Goal: Task Accomplishment & Management: Manage account settings

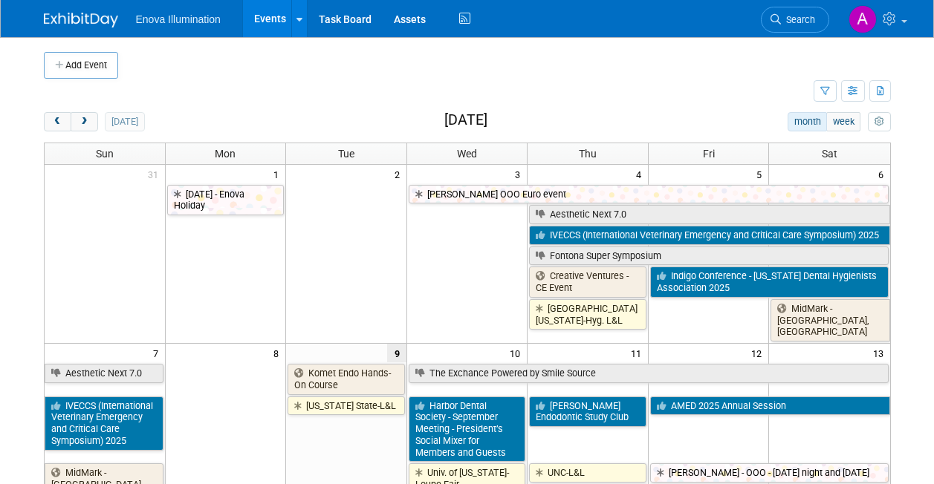
click at [88, 118] on span "next" at bounding box center [84, 122] width 11 height 10
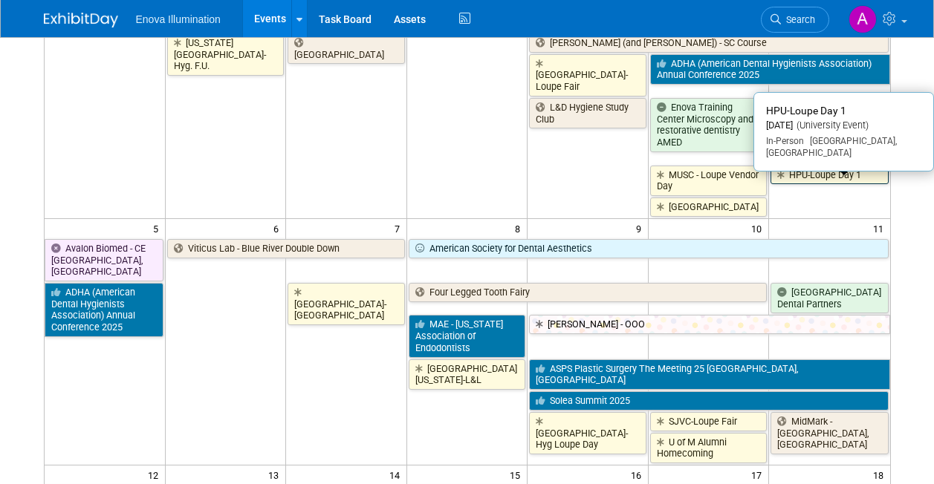
scroll to position [223, 0]
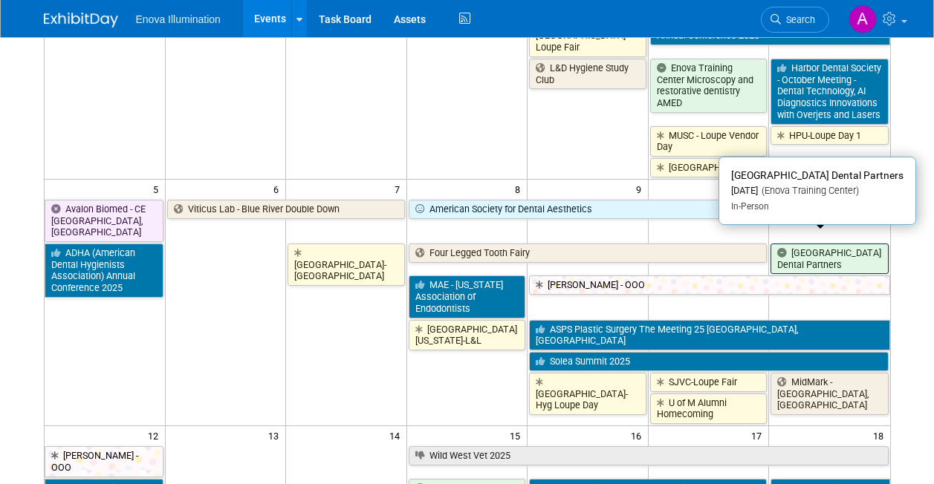
click at [819, 270] on link "[GEOGRAPHIC_DATA] Dental Partners" at bounding box center [828, 259] width 117 height 30
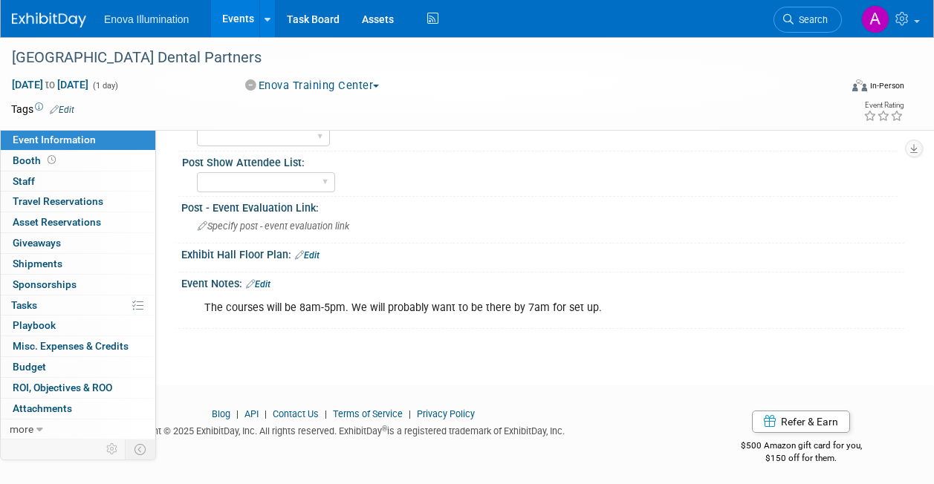
scroll to position [467, 0]
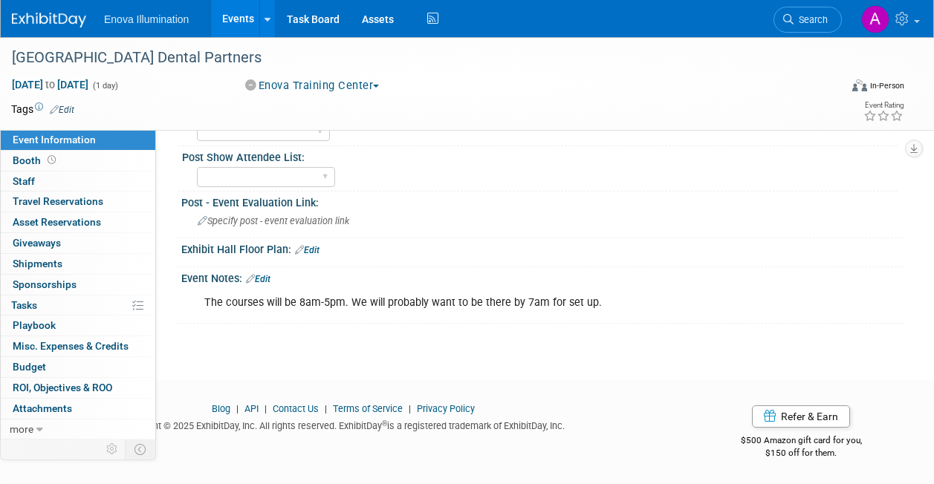
click at [532, 309] on div "The courses will be 8am-5pm. We will probably want to be there by 7am for set u…" at bounding box center [477, 303] width 567 height 30
click at [528, 301] on div "The courses will be 8am-5pm. We will probably want to be there by 7am for set u…" at bounding box center [477, 303] width 567 height 30
click at [523, 301] on div "The courses will be 8am-5pm. We will probably want to be there by 7am for set u…" at bounding box center [477, 303] width 567 height 30
click at [251, 278] on icon at bounding box center [250, 279] width 9 height 10
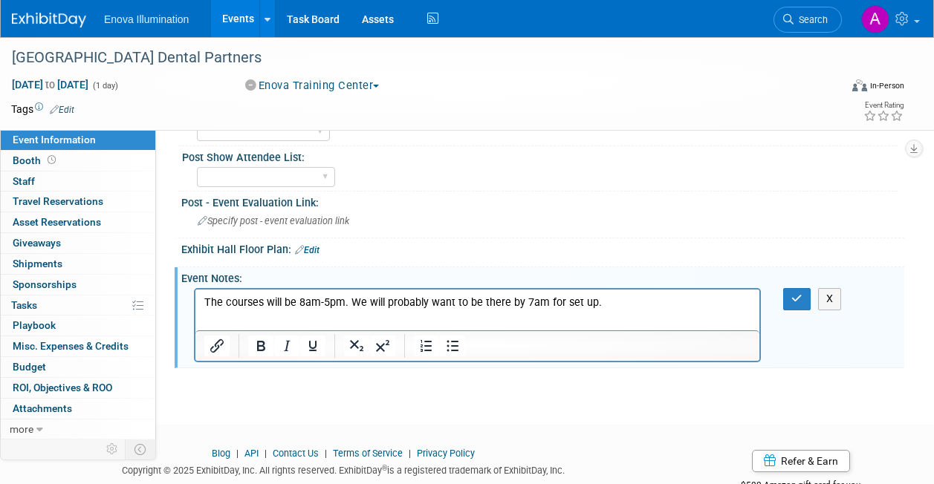
scroll to position [0, 0]
click at [527, 304] on p "The courses will be 8am-5pm. We will probably want to be there by 7am for set u…" at bounding box center [477, 303] width 547 height 15
click at [802, 291] on button "button" at bounding box center [796, 299] width 27 height 22
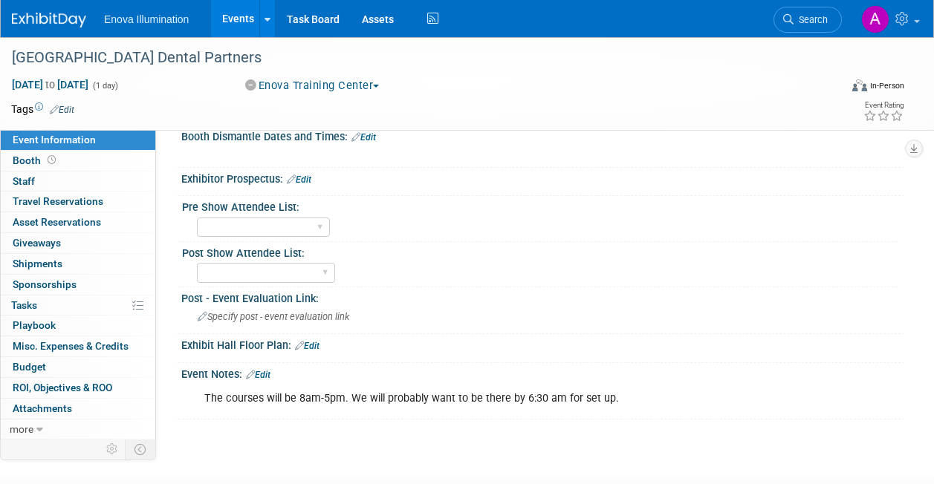
scroll to position [467, 0]
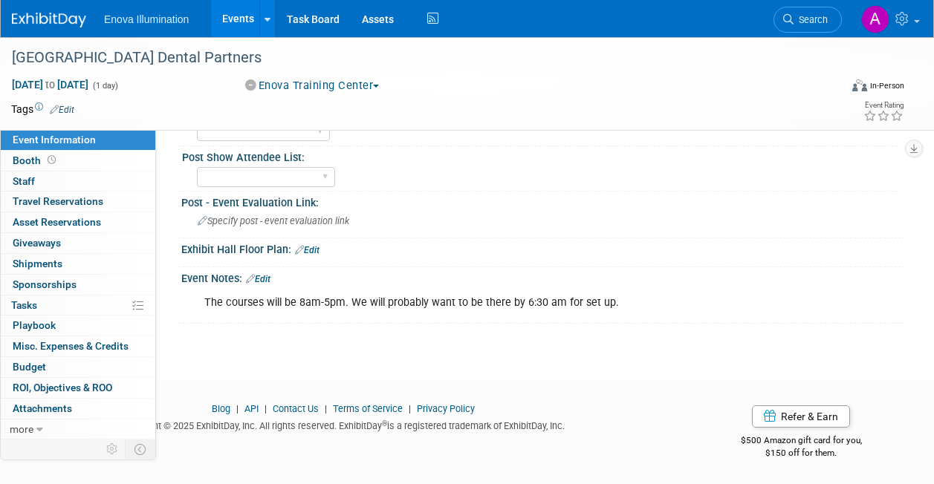
click at [264, 277] on link "Edit" at bounding box center [258, 279] width 25 height 10
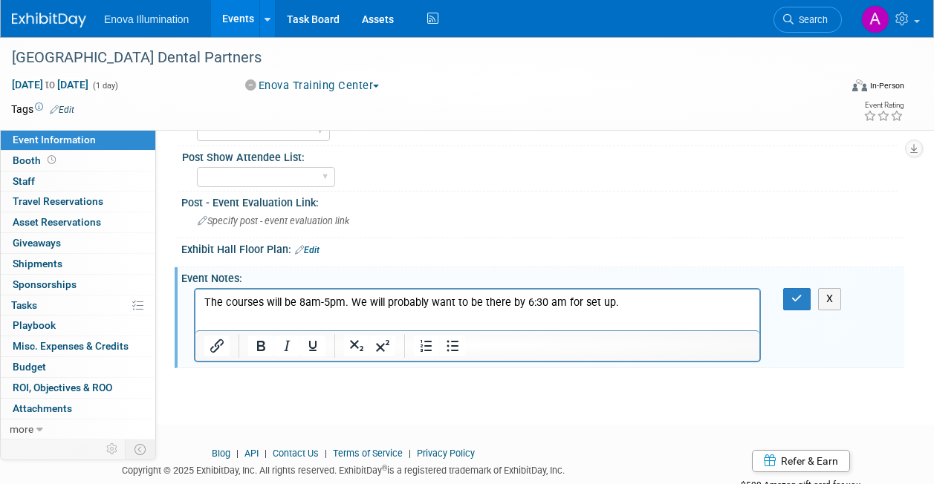
scroll to position [0, 0]
click at [635, 303] on p "The courses will be 8am-5pm. We will probably want to be there by 6:30 am for s…" at bounding box center [477, 303] width 547 height 15
click at [798, 297] on icon "button" at bounding box center [796, 298] width 11 height 10
